Goal: Task Accomplishment & Management: Complete application form

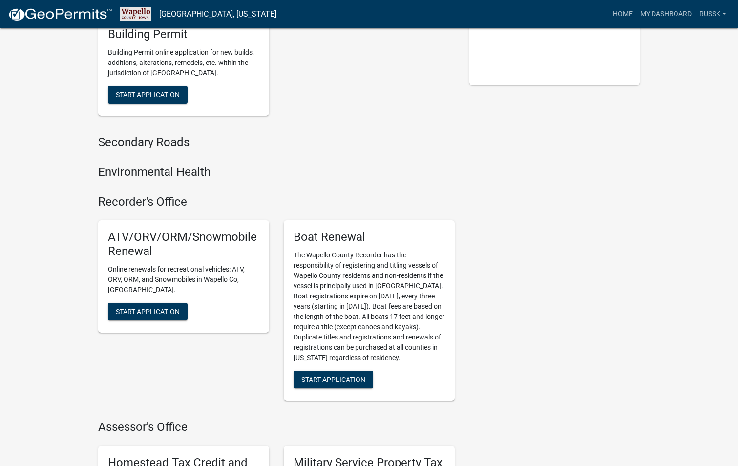
scroll to position [244, 0]
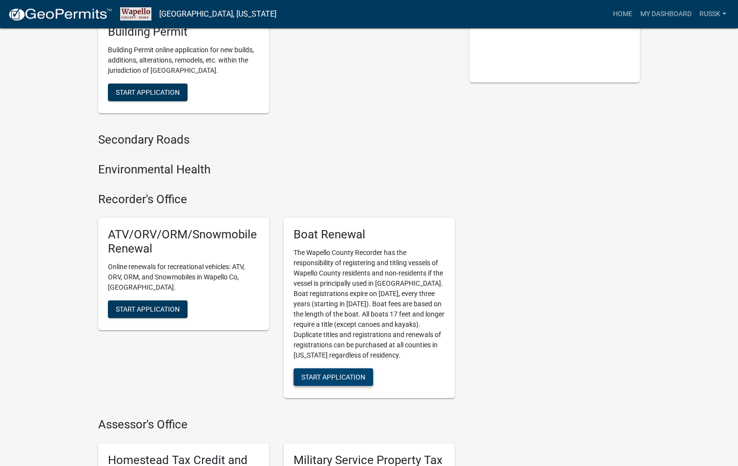
click at [339, 378] on span "Start Application" at bounding box center [334, 377] width 64 height 8
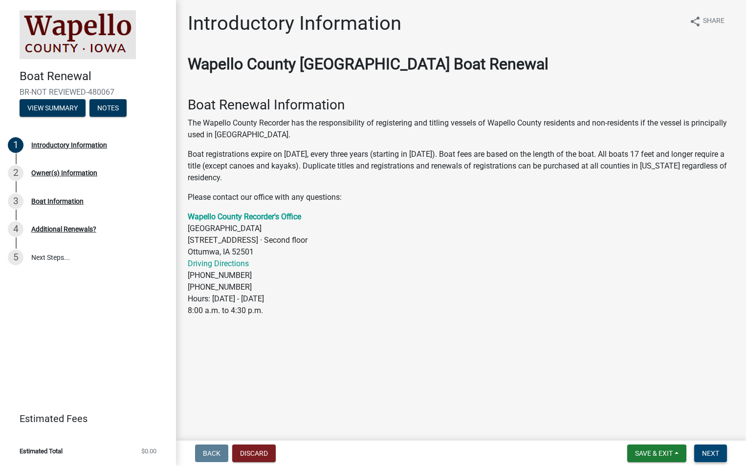
click at [711, 454] on span "Next" at bounding box center [710, 454] width 17 height 8
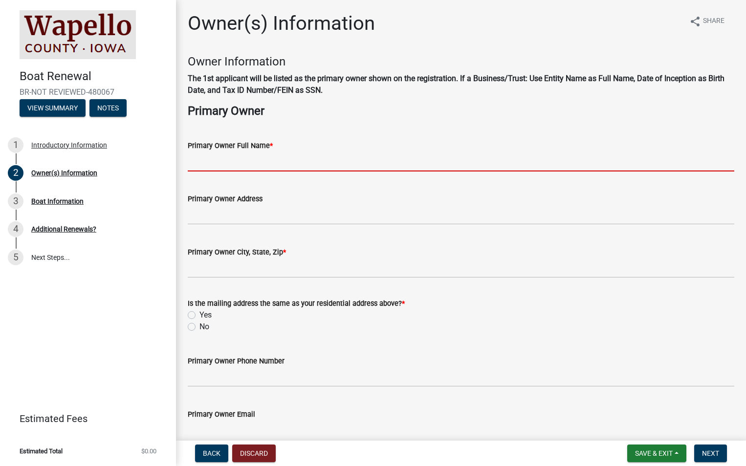
click at [246, 160] on input "Primary Owner Full Name *" at bounding box center [461, 162] width 546 height 20
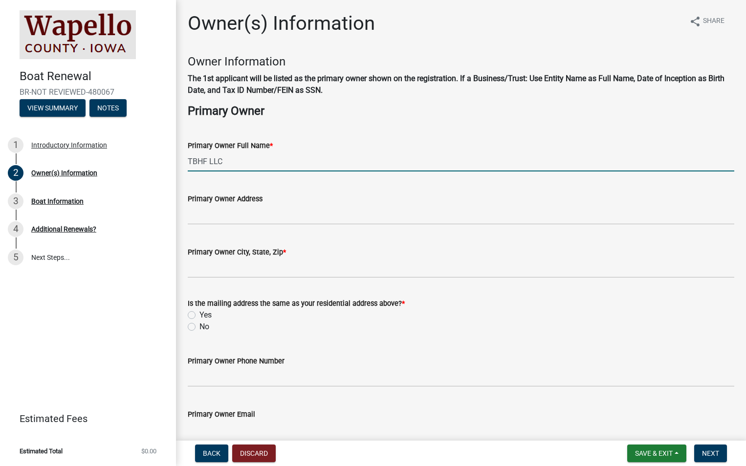
type input "TBHF LLC"
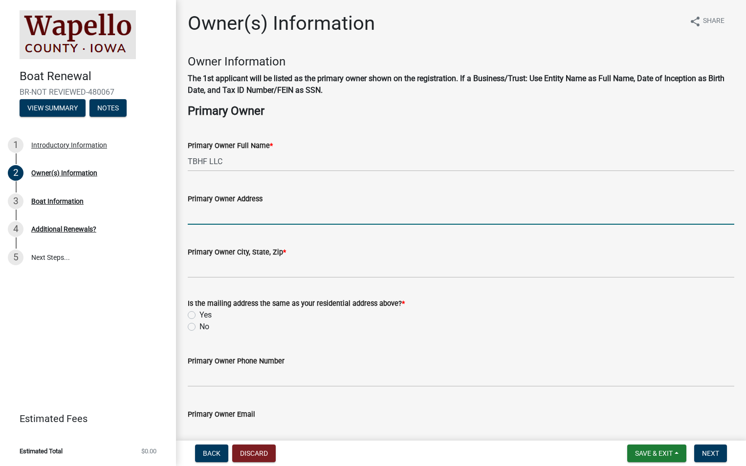
click at [218, 209] on input "Primary Owner Address" at bounding box center [461, 215] width 546 height 20
type input "2465 Mowhawk LN"
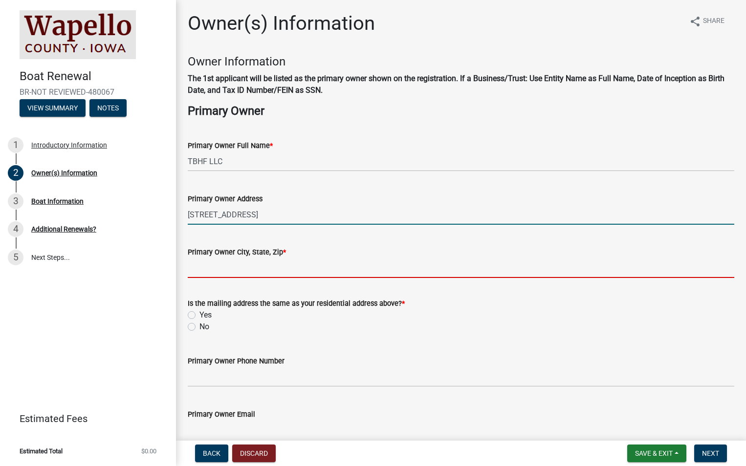
type input "Osage Beach"
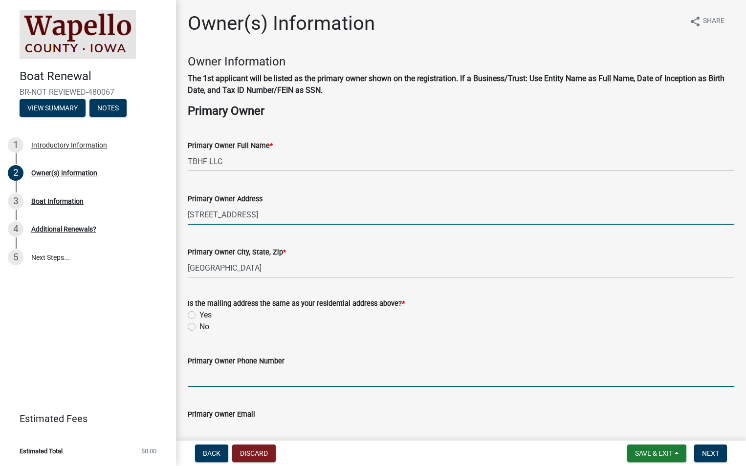
type input "6412267877"
type input "russ@thepetxchange.com"
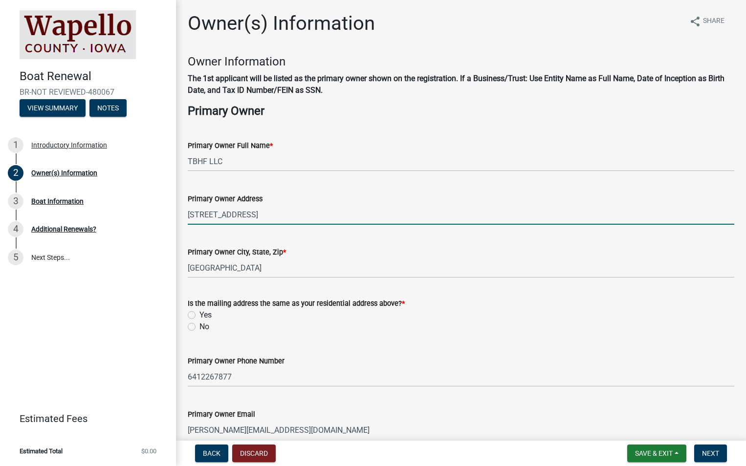
type input "04/11/1980"
type input "wapello"
select select "9"
select select "2025"
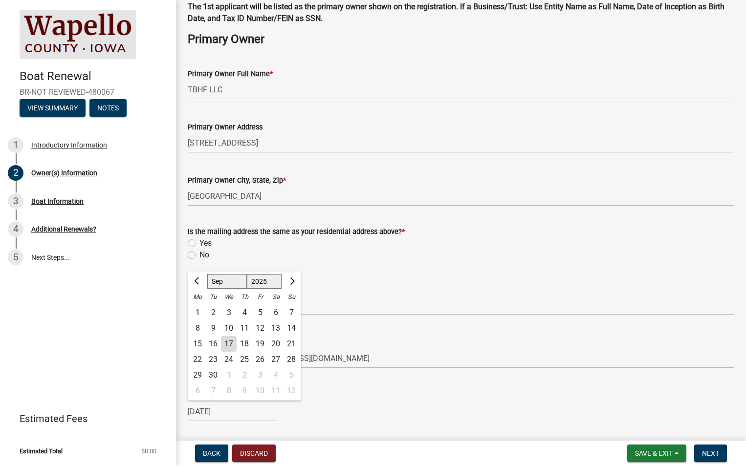
scroll to position [106, 0]
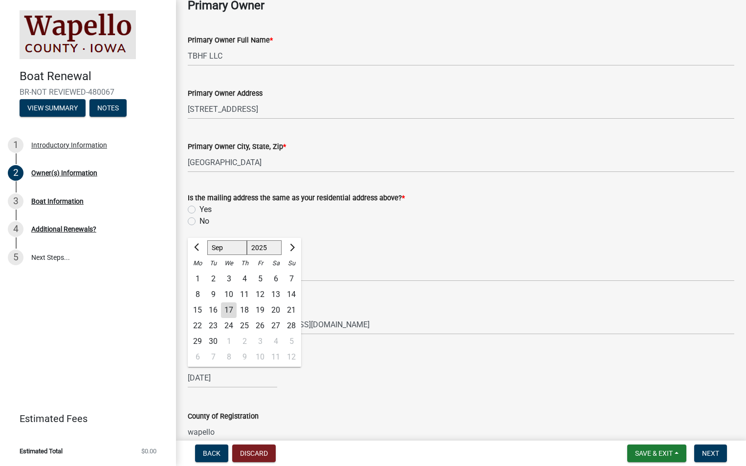
click at [199, 211] on label "Yes" at bounding box center [205, 210] width 12 height 12
click at [199, 210] on input "Yes" at bounding box center [202, 207] width 6 height 6
radio input "true"
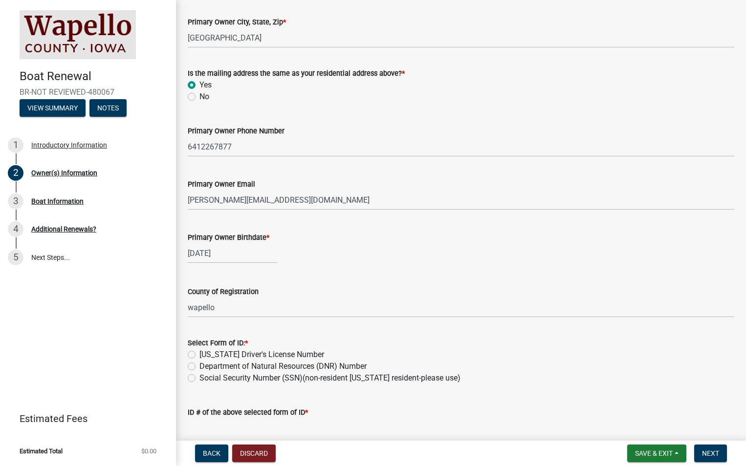
scroll to position [252, 0]
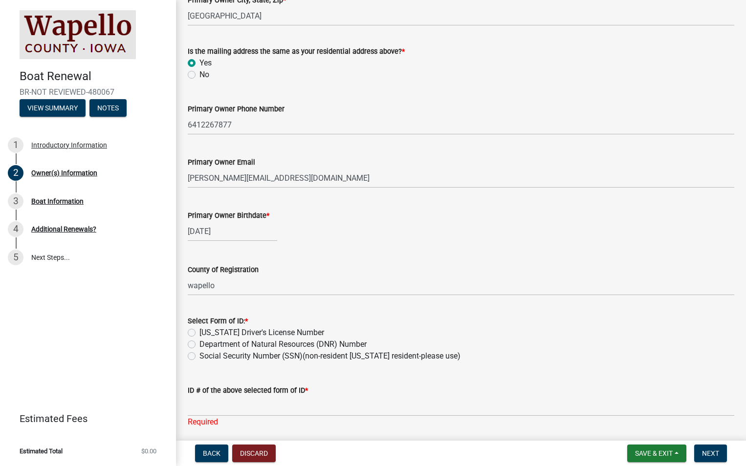
click at [268, 215] on span "*" at bounding box center [267, 216] width 3 height 8
click at [268, 221] on input "04/11/1980" at bounding box center [232, 231] width 89 height 20
select select "4"
select select "1980"
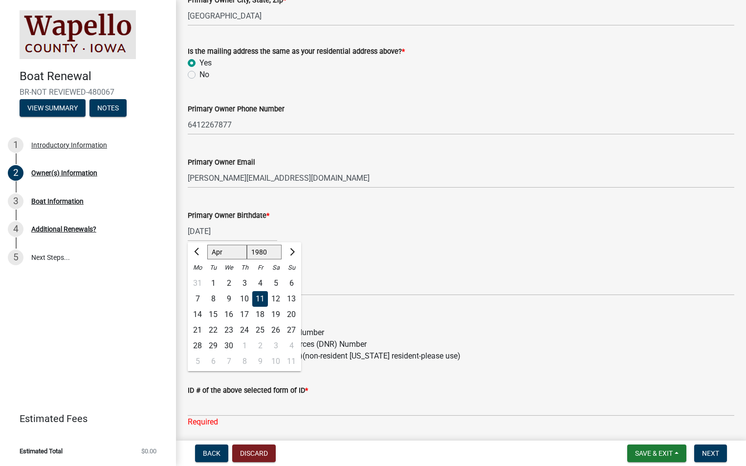
click at [268, 215] on span "*" at bounding box center [267, 216] width 3 height 8
click at [268, 221] on input "04/11/1980" at bounding box center [232, 231] width 89 height 20
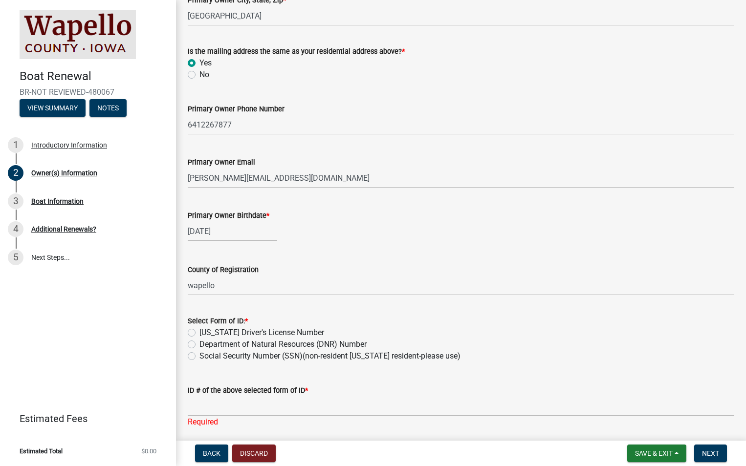
click at [345, 226] on div "04/11/1980" at bounding box center [461, 231] width 546 height 20
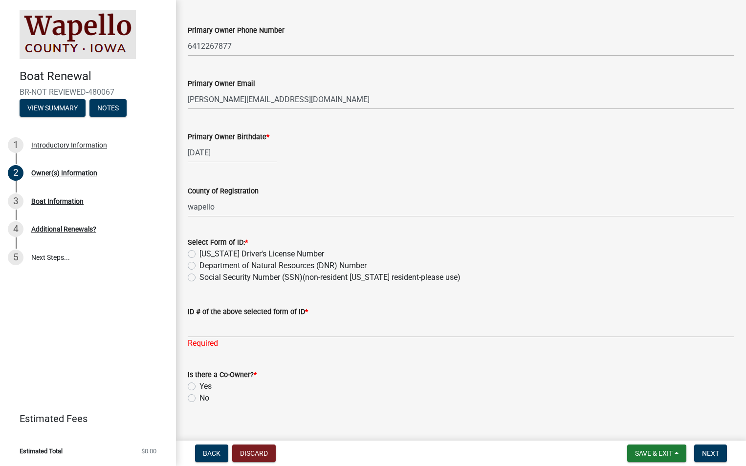
scroll to position [345, 0]
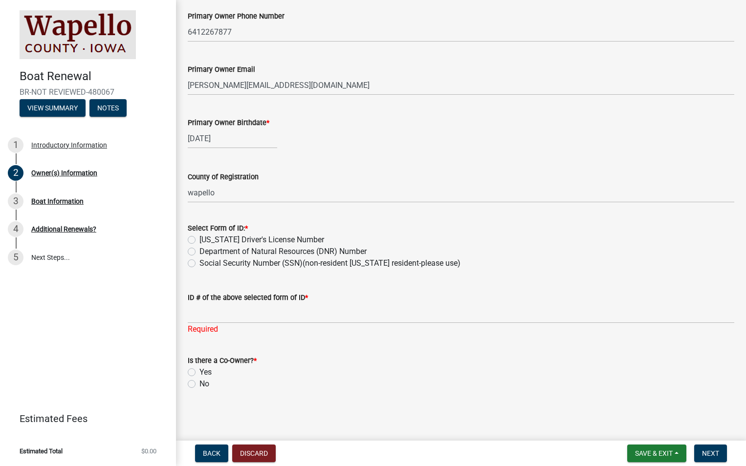
click at [199, 262] on label "Social Security Number (SSN)(non-resident Iowa resident-please use)" at bounding box center [329, 264] width 261 height 12
click at [199, 262] on input "Social Security Number (SSN)(non-resident Iowa resident-please use)" at bounding box center [202, 261] width 6 height 6
radio input "true"
click at [224, 313] on input "ID # of the above selected form of ID *" at bounding box center [461, 313] width 546 height 20
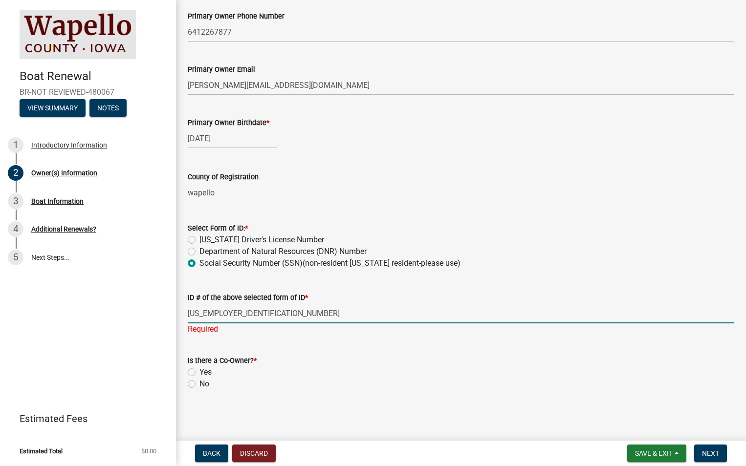
type input "81-3848401"
click at [199, 382] on label "No" at bounding box center [204, 384] width 10 height 12
click at [199, 382] on input "No" at bounding box center [202, 381] width 6 height 6
radio input "true"
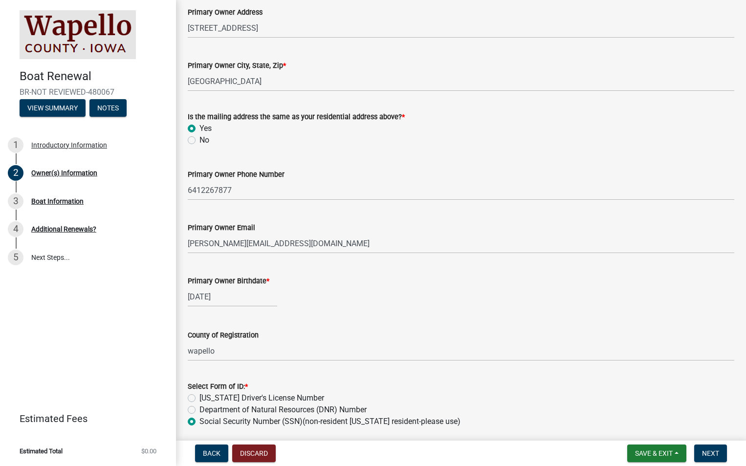
scroll to position [333, 0]
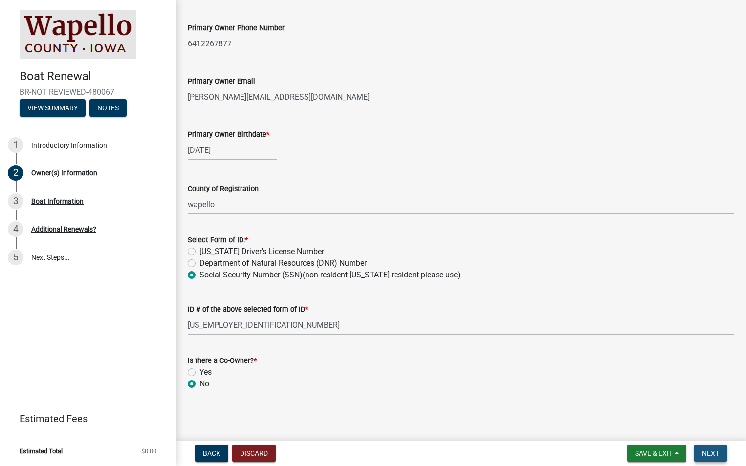
click at [707, 455] on span "Next" at bounding box center [710, 454] width 17 height 8
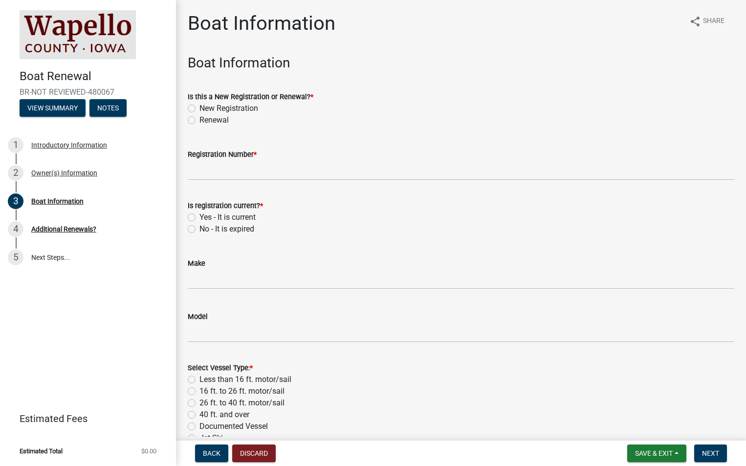
click at [199, 120] on label "Renewal" at bounding box center [213, 120] width 29 height 12
click at [199, 120] on input "Renewal" at bounding box center [202, 117] width 6 height 6
radio input "true"
click at [199, 231] on label "No - It is expired" at bounding box center [226, 229] width 55 height 12
click at [199, 230] on input "No - It is expired" at bounding box center [202, 226] width 6 height 6
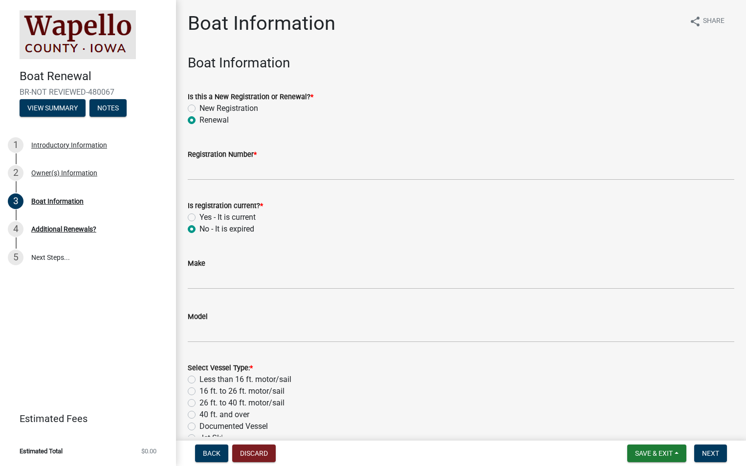
radio input "true"
click at [208, 283] on input "Make" at bounding box center [461, 279] width 546 height 20
click at [257, 277] on input "G3" at bounding box center [461, 279] width 546 height 20
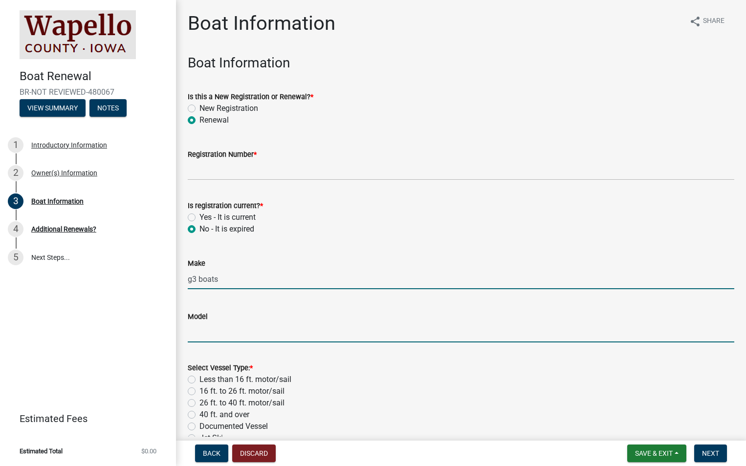
click at [191, 281] on input "g3 boats" at bounding box center [461, 279] width 546 height 20
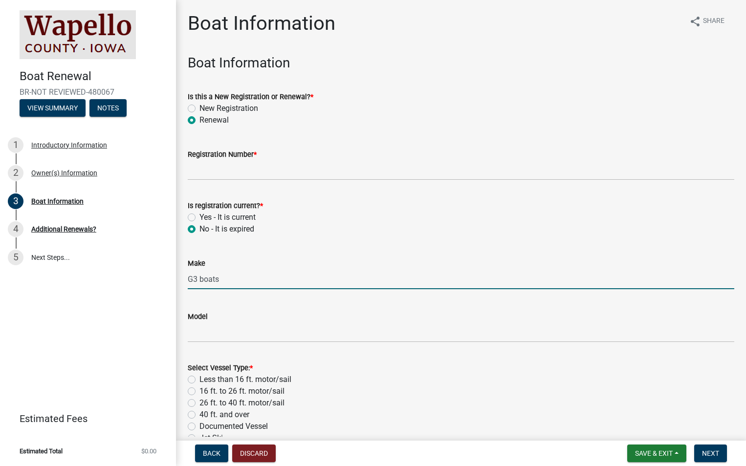
type input "G3 boats"
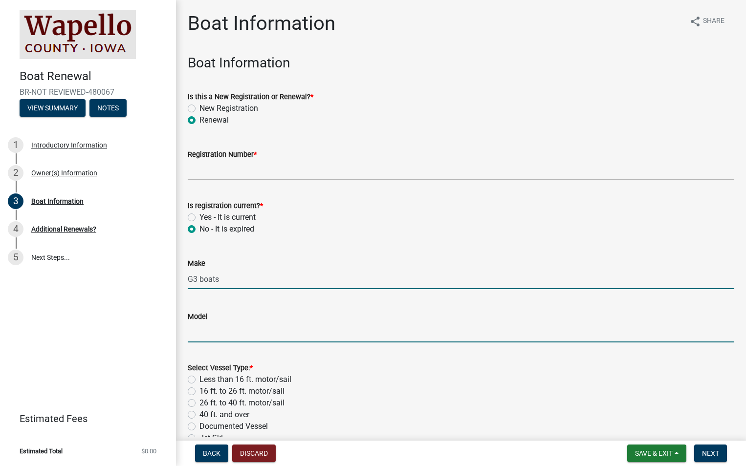
click at [211, 326] on input "Model" at bounding box center [461, 333] width 546 height 20
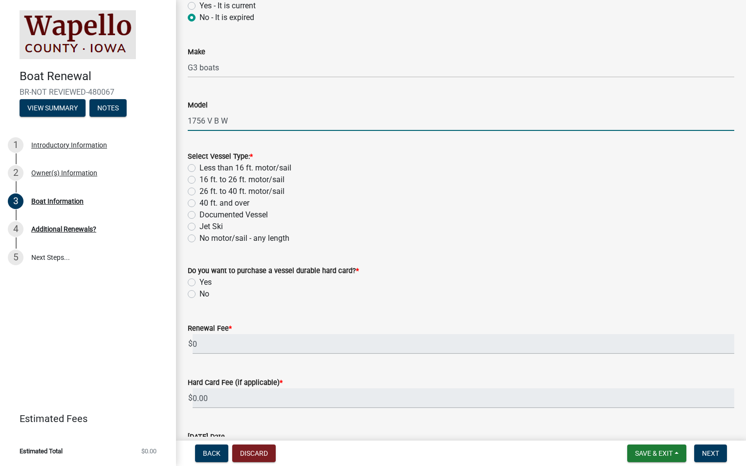
scroll to position [244, 0]
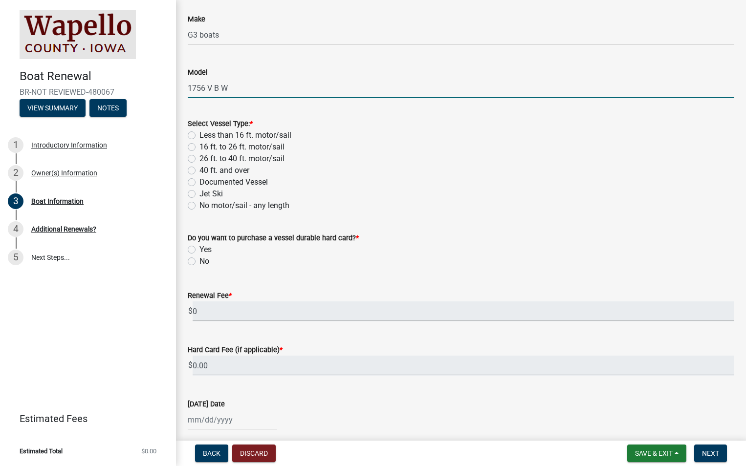
type input "1756 V B W"
click at [199, 148] on label "16 ft. to 26 ft. motor/sail" at bounding box center [241, 147] width 85 height 12
click at [199, 148] on input "16 ft. to 26 ft. motor/sail" at bounding box center [202, 144] width 6 height 6
radio input "true"
click at [199, 250] on label "Yes" at bounding box center [205, 250] width 12 height 12
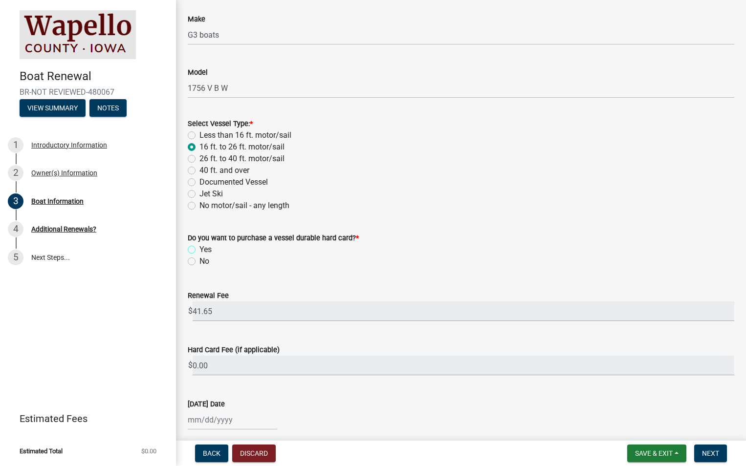
click at [199, 250] on input "Yes" at bounding box center [202, 247] width 6 height 6
radio input "true"
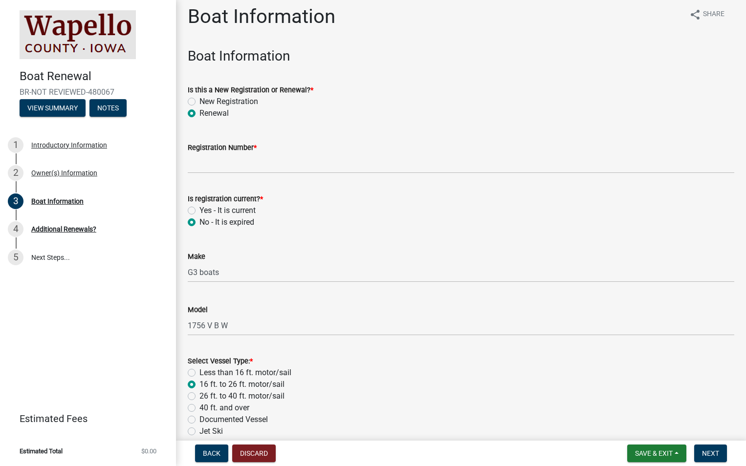
scroll to position [0, 0]
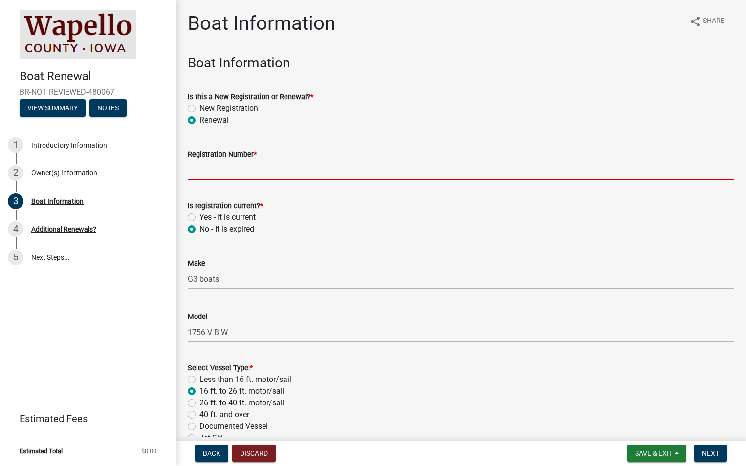
click at [228, 174] on input "Registration Number *" at bounding box center [461, 170] width 546 height 20
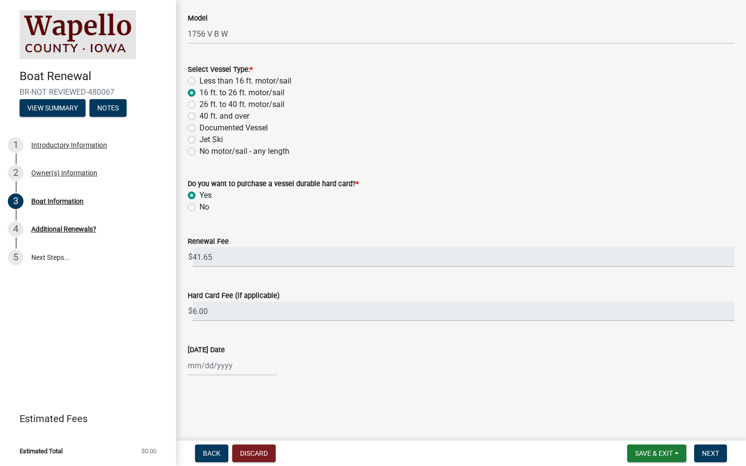
scroll to position [300, 0]
type input "IA 8451BV"
select select "9"
select select "2025"
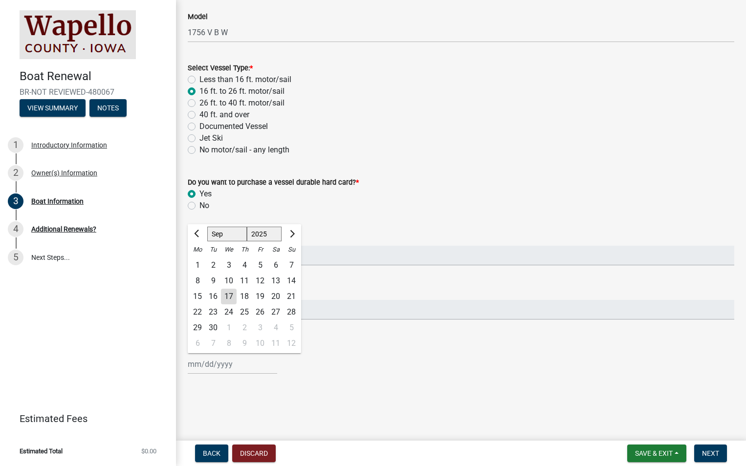
click at [218, 369] on div "Jan Feb Mar Apr May Jun Jul Aug Sep Oct Nov Dec 1525 1526 1527 1528 1529 1530 1…" at bounding box center [232, 364] width 89 height 20
click at [228, 294] on div "17" at bounding box center [229, 297] width 16 height 16
type input "09/17/2025"
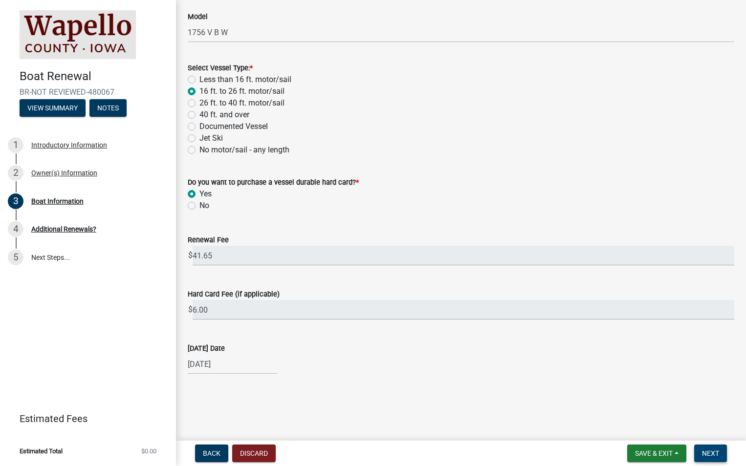
click at [708, 455] on span "Next" at bounding box center [710, 454] width 17 height 8
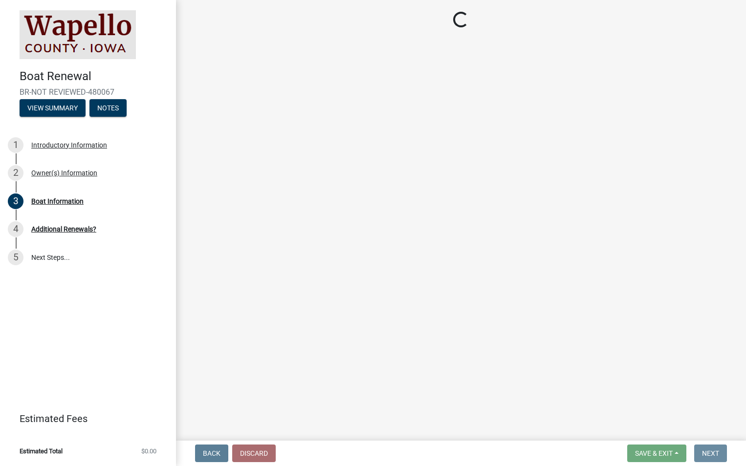
scroll to position [0, 0]
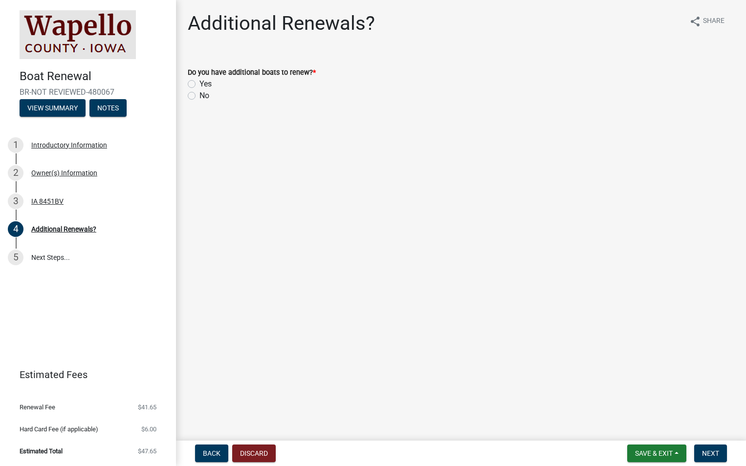
click at [199, 95] on label "No" at bounding box center [204, 96] width 10 height 12
click at [199, 95] on input "No" at bounding box center [202, 93] width 6 height 6
radio input "true"
click at [714, 458] on button "Next" at bounding box center [710, 454] width 33 height 18
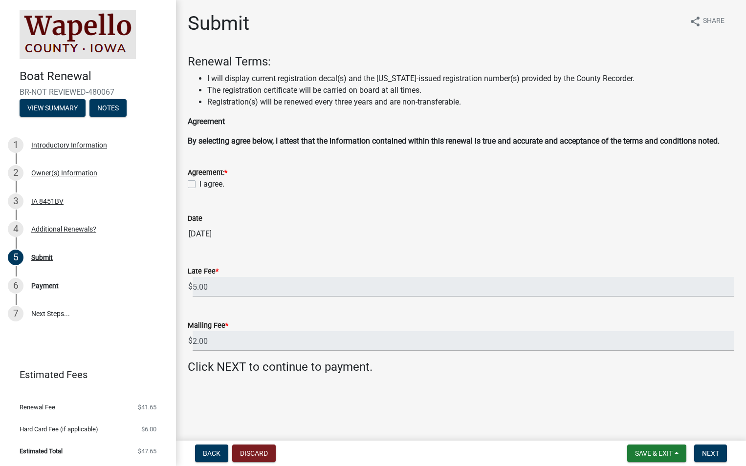
click at [199, 185] on label "I agree." at bounding box center [211, 184] width 25 height 12
click at [199, 185] on input "I agree." at bounding box center [202, 181] width 6 height 6
checkbox input "true"
click at [717, 454] on span "Next" at bounding box center [710, 454] width 17 height 8
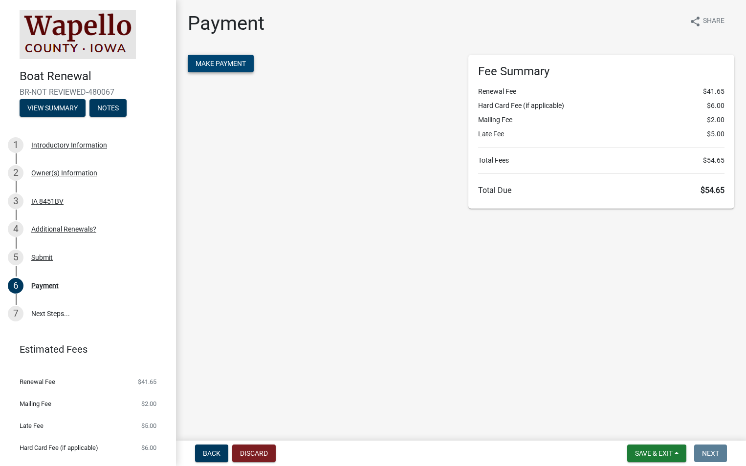
click at [232, 66] on span "Make Payment" at bounding box center [220, 64] width 50 height 8
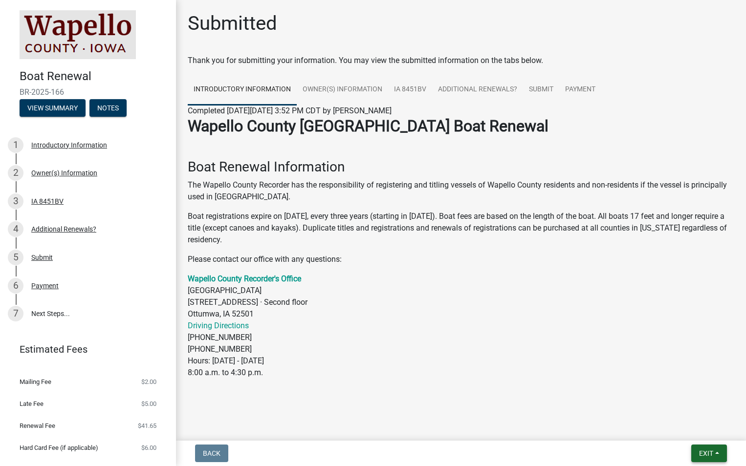
click at [705, 454] on span "Exit" at bounding box center [706, 454] width 14 height 8
click at [677, 428] on button "Save & Exit" at bounding box center [688, 427] width 78 height 23
